Goal: Find specific fact: Find contact information

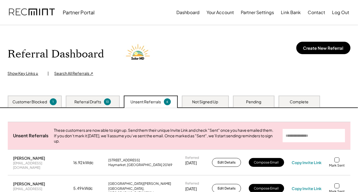
click at [215, 103] on div "Not Signed Up" at bounding box center [205, 102] width 26 height 6
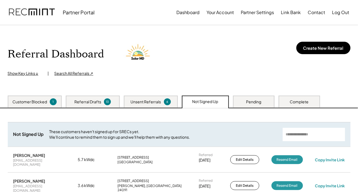
click at [296, 129] on input "input" at bounding box center [314, 134] width 62 height 13
paste input "**********"
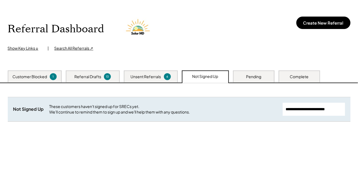
scroll to position [25, 0]
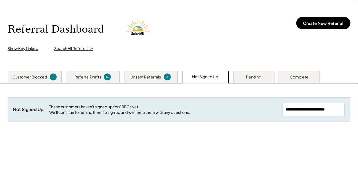
click at [304, 109] on input "input" at bounding box center [314, 109] width 62 height 13
drag, startPoint x: 318, startPoint y: 109, endPoint x: 356, endPoint y: 107, distance: 37.9
click at [356, 107] on div "Referral Dashboard Show Key Links ↓ | Search All Referrals ↗ Create New Referra…" at bounding box center [179, 110] width 358 height 221
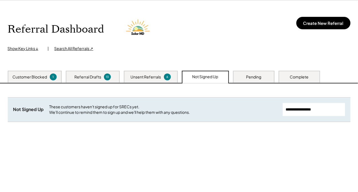
click at [324, 108] on input "input" at bounding box center [314, 109] width 62 height 13
click at [324, 107] on input "input" at bounding box center [314, 109] width 62 height 13
click at [293, 108] on input "input" at bounding box center [314, 109] width 62 height 13
type input "**********"
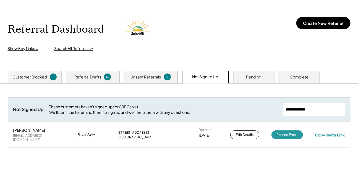
click at [297, 109] on input "input" at bounding box center [314, 109] width 62 height 13
drag, startPoint x: 39, startPoint y: 136, endPoint x: 13, endPoint y: 137, distance: 26.3
click at [13, 137] on div "[PERSON_NAME] [EMAIL_ADDRESS][DOMAIN_NAME] 5.4 kWdc [STREET_ADDRESS][PERSON_NAM…" at bounding box center [179, 134] width 342 height 25
copy div "[EMAIL_ADDRESS][DOMAIN_NAME]"
